Goal: Task Accomplishment & Management: Manage account settings

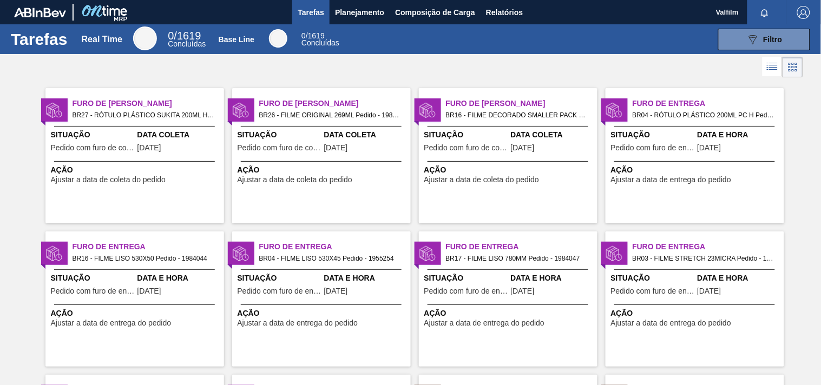
click at [152, 160] on div "Furo de Coleta BR27 - RÓTULO PLÁSTICO SUKITA 200ML H Pedido - 1991214 Situação …" at bounding box center [134, 155] width 179 height 135
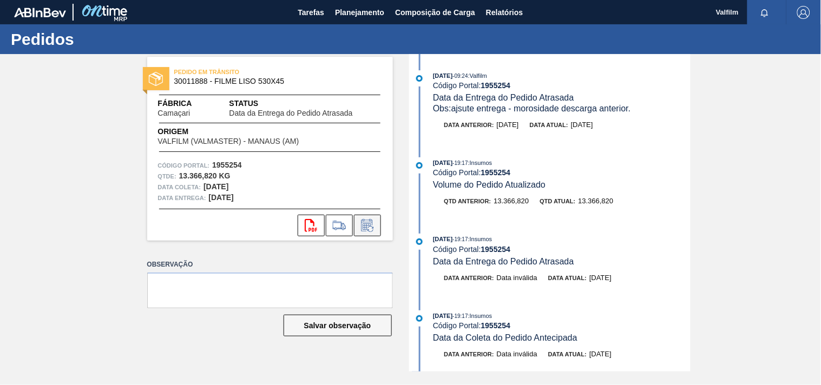
click at [372, 229] on icon at bounding box center [367, 225] width 17 height 13
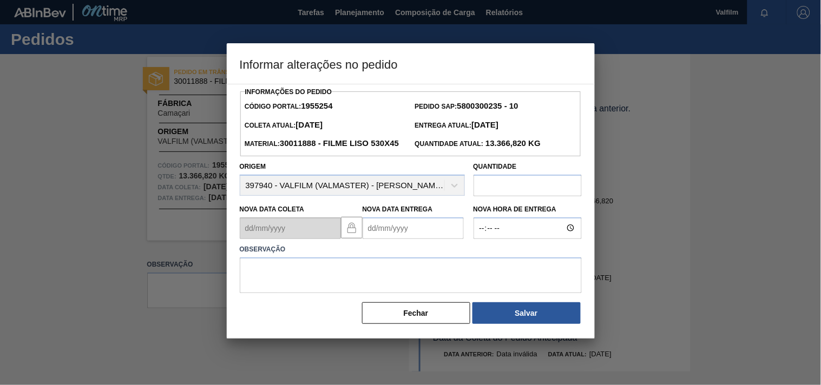
click at [383, 239] on Entrega1955254 "Nova Data Entrega" at bounding box center [413, 229] width 101 height 22
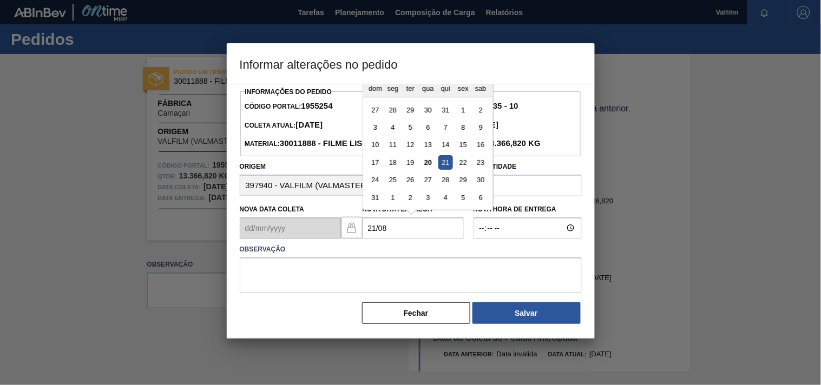
click at [446, 170] on div "21" at bounding box center [445, 162] width 15 height 15
type Entrega1955254 "21/08/2025"
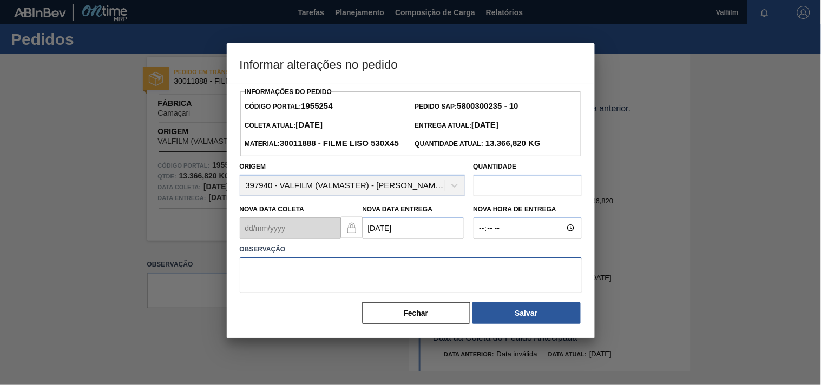
click at [368, 293] on textarea at bounding box center [411, 276] width 342 height 36
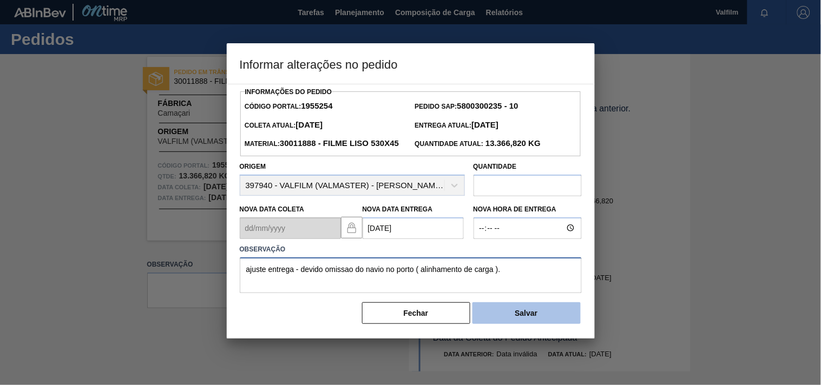
type textarea "ajuste entrega - devido omissao do navio no porto ( alinhamento de carga )."
click at [522, 324] on button "Salvar" at bounding box center [526, 313] width 108 height 22
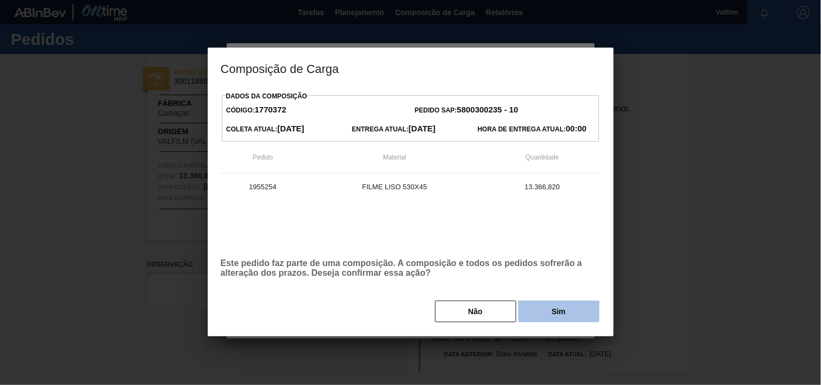
click at [537, 310] on button "Sim" at bounding box center [558, 312] width 81 height 22
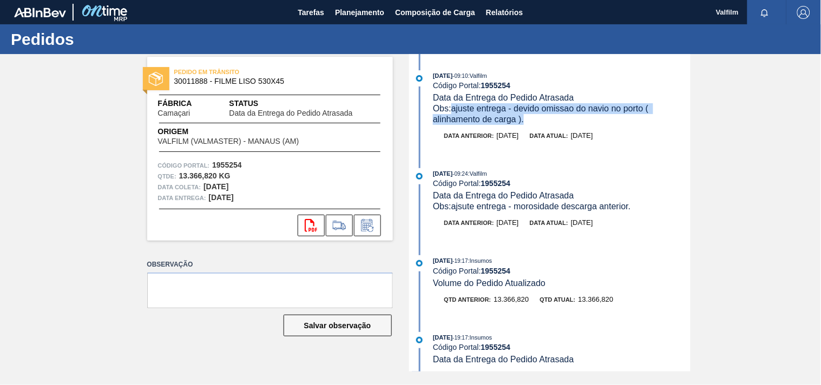
drag, startPoint x: 529, startPoint y: 124, endPoint x: 452, endPoint y: 104, distance: 79.4
click at [452, 104] on div "Obs: ajuste entrega - devido omissao do navio no porto ( alinhamento de carga )." at bounding box center [561, 114] width 257 height 22
copy span "ajuste entrega - devido omissao do navio no porto ( alinhamento de carga )."
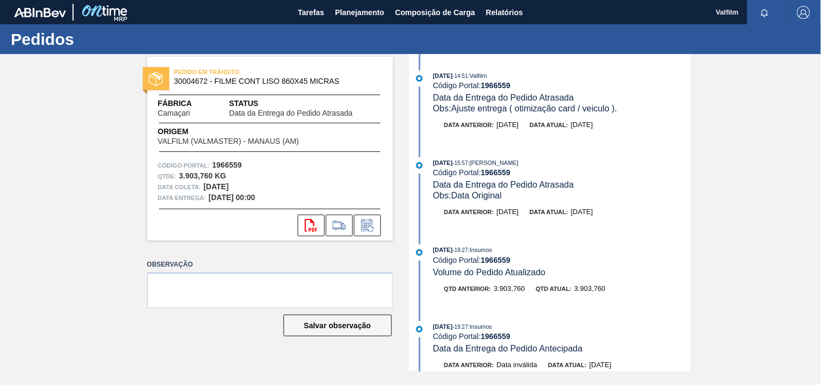
click at [382, 225] on div "svg{fill:#ff0000}" at bounding box center [270, 226] width 246 height 22
click at [376, 226] on button at bounding box center [367, 226] width 27 height 22
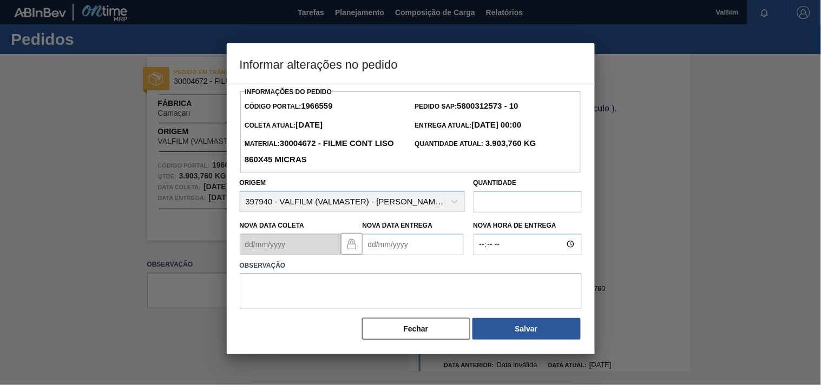
click at [367, 250] on Entrega1966559 "Nova Data Entrega" at bounding box center [413, 245] width 101 height 22
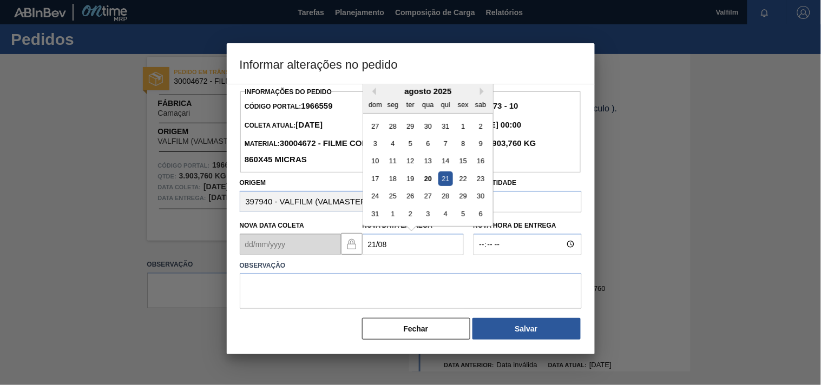
click at [443, 183] on div "21" at bounding box center [445, 179] width 15 height 15
type Entrega1966559 "21/08/2025"
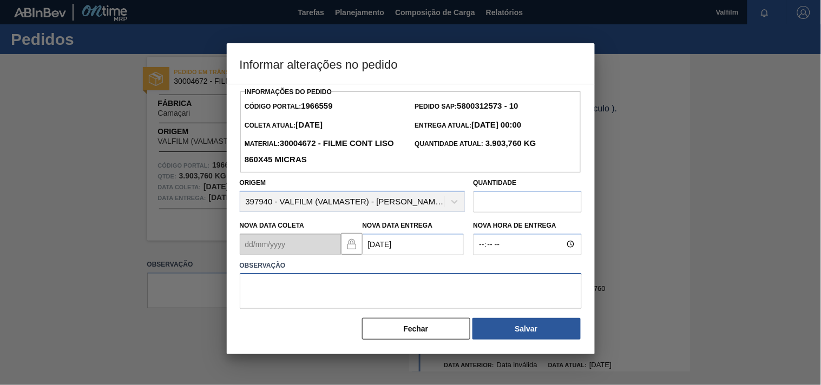
click at [298, 290] on textarea at bounding box center [411, 291] width 342 height 36
paste textarea "ajuste entrega - devido omissao do navio no porto ( alinhamento de carga )."
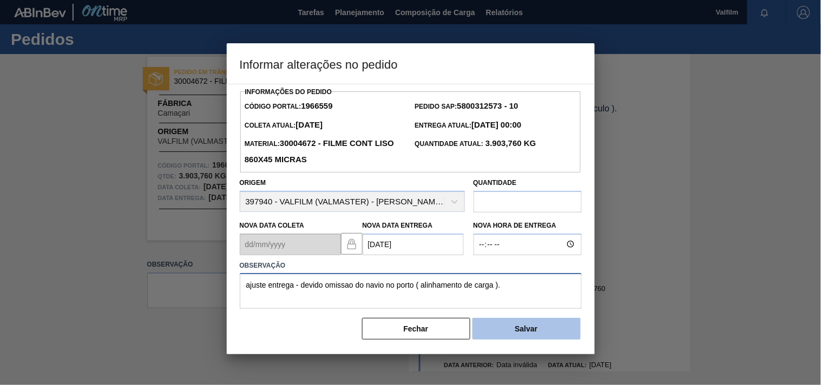
type textarea "ajuste entrega - devido omissao do navio no porto ( alinhamento de carga )."
click at [508, 331] on button "Salvar" at bounding box center [526, 329] width 108 height 22
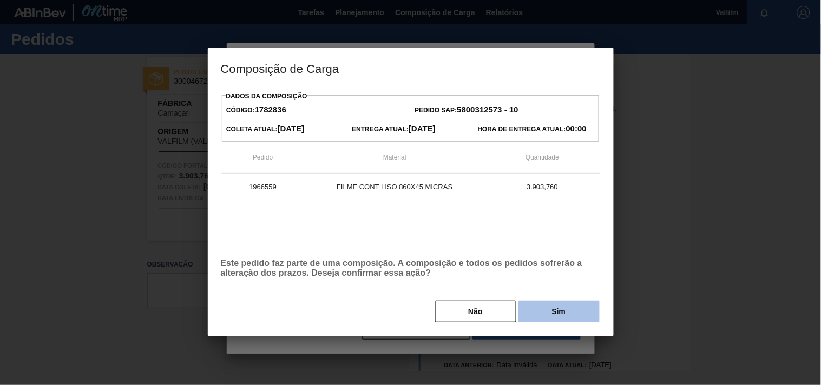
click at [554, 320] on button "Sim" at bounding box center [558, 312] width 81 height 22
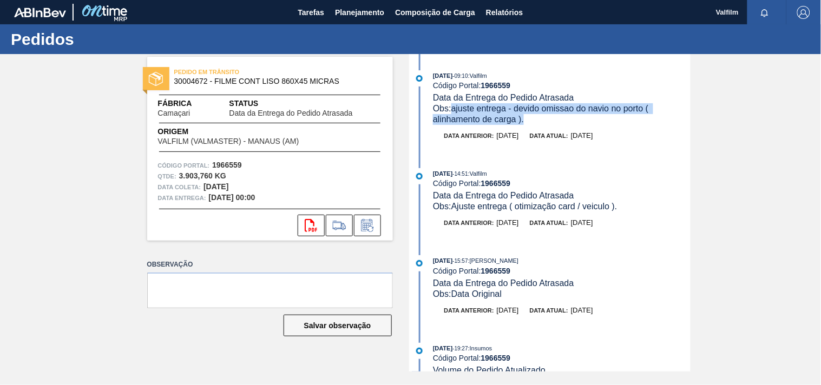
drag, startPoint x: 455, startPoint y: 110, endPoint x: 531, endPoint y: 121, distance: 77.6
click at [531, 121] on div "Obs: ajuste entrega - devido omissao do navio no porto ( alinhamento de carga )." at bounding box center [561, 114] width 257 height 22
copy span "ajuste entrega - devido omissao do navio no porto ( alinhamento de carga )."
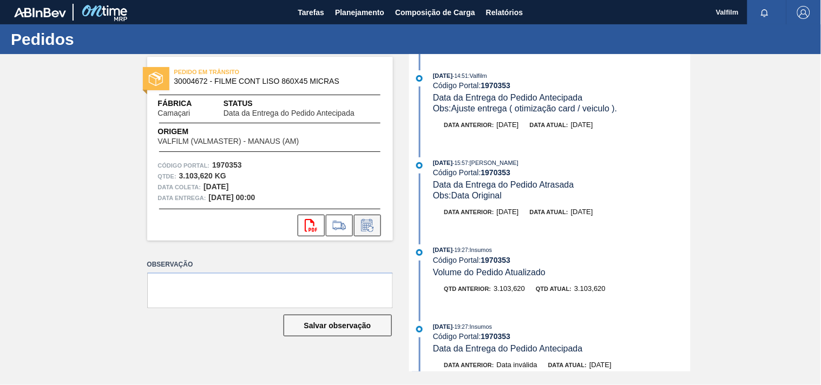
click at [370, 232] on button at bounding box center [367, 226] width 27 height 22
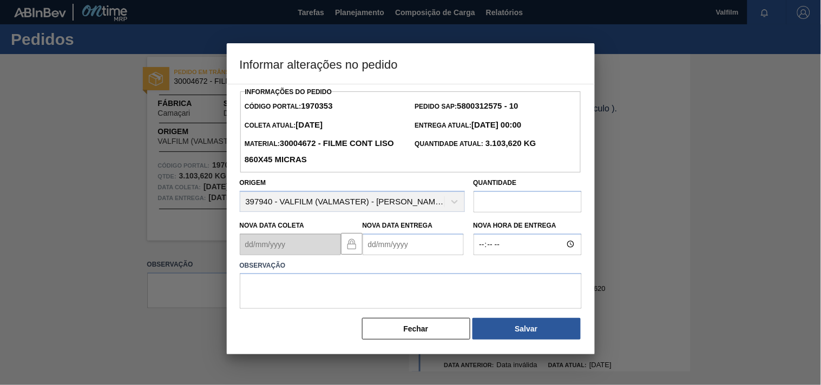
click at [375, 247] on Entrega1970353 "Nova Data Entrega" at bounding box center [413, 245] width 101 height 22
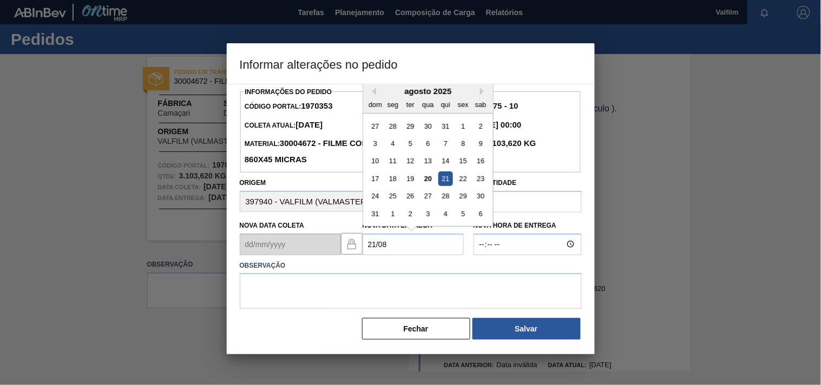
click at [444, 180] on div "21" at bounding box center [445, 179] width 15 height 15
type Entrega1970353 "21/08/2025"
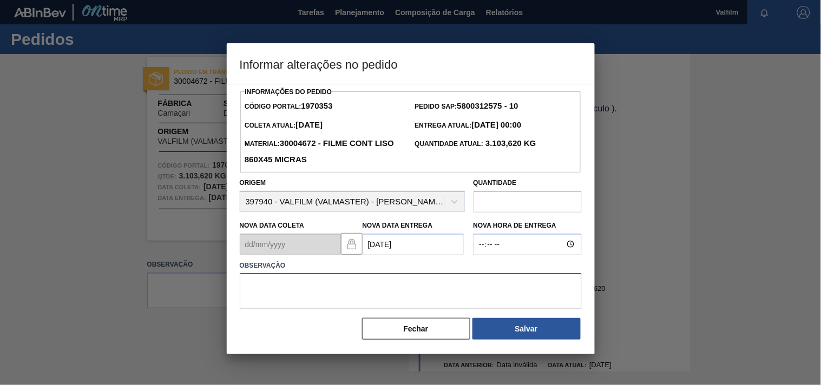
click at [293, 295] on textarea at bounding box center [411, 291] width 342 height 36
paste textarea "ajuste entrega - devido omissao do navio no porto ( alinhamento de carga )."
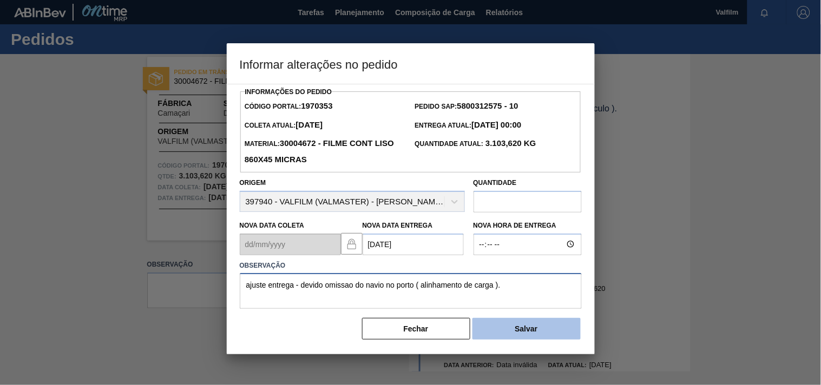
type textarea "ajuste entrega - devido omissao do navio no porto ( alinhamento de carga )."
click at [518, 334] on button "Salvar" at bounding box center [526, 329] width 108 height 22
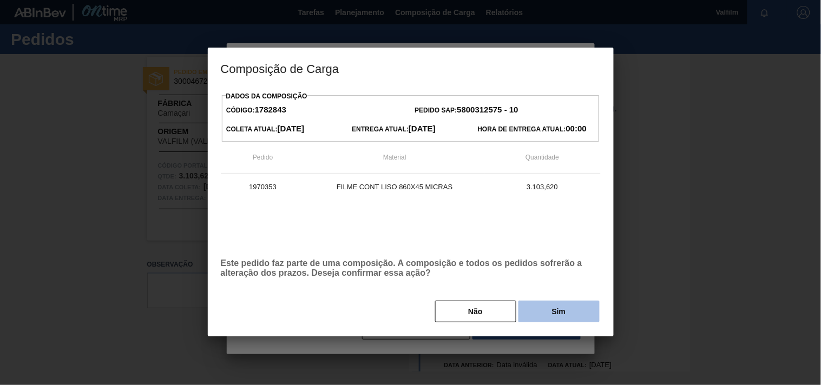
click at [549, 320] on button "Sim" at bounding box center [558, 312] width 81 height 22
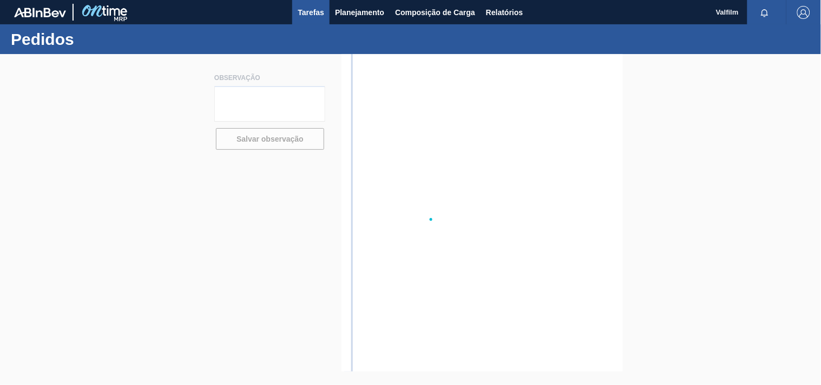
type textarea "ATRASO NAVIO - [GEOGRAPHIC_DATA] PORTO - NOVA ATRACAÇÃO 23/8"
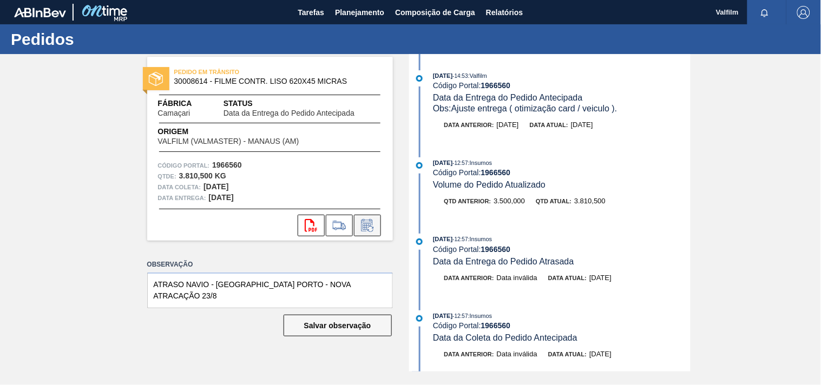
click at [376, 225] on button at bounding box center [367, 226] width 27 height 22
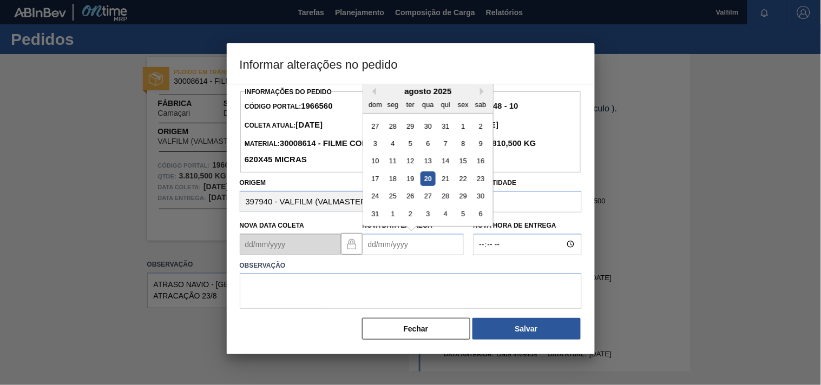
click at [395, 244] on Entrega1966560 "Nova Data Entrega" at bounding box center [413, 245] width 101 height 22
click at [393, 129] on div "1" at bounding box center [392, 126] width 15 height 15
type Entrega1966560 "01/09/2025"
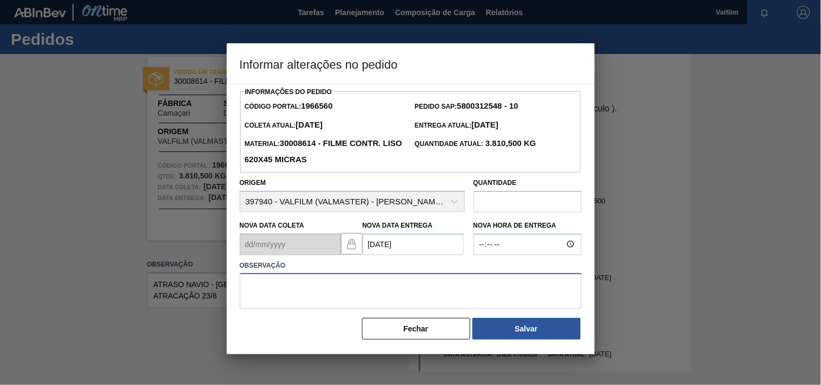
click at [304, 299] on textarea at bounding box center [411, 291] width 342 height 36
type textarea "A"
click at [411, 293] on textarea "ajuste entrega - omissao navio /" at bounding box center [411, 291] width 342 height 36
type textarea "ajuste entrega - omissao navio / porto."
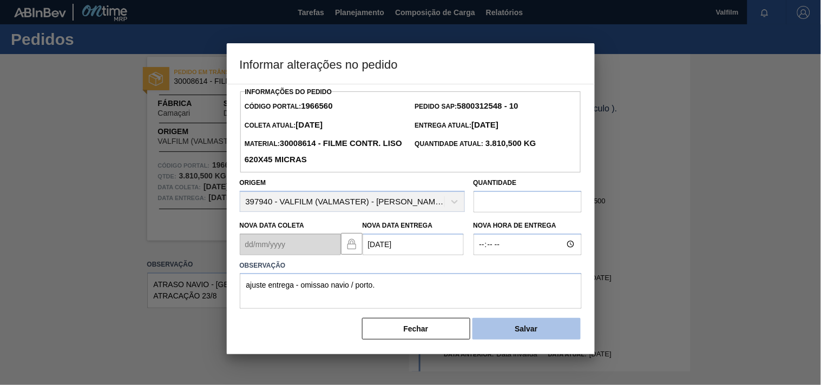
click at [551, 328] on button "Salvar" at bounding box center [526, 329] width 108 height 22
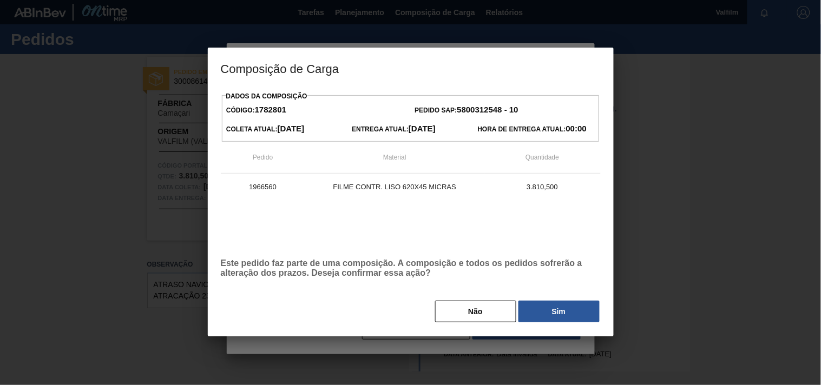
drag, startPoint x: 566, startPoint y: 316, endPoint x: 17, endPoint y: 240, distance: 554.0
click at [565, 316] on button "Sim" at bounding box center [558, 312] width 81 height 22
